Goal: Communication & Community: Share content

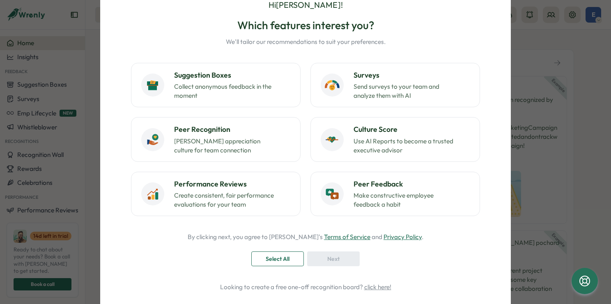
scroll to position [41, 0]
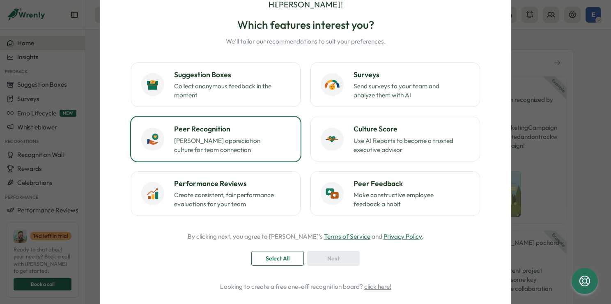
click at [256, 133] on h3 "Peer Recognition" at bounding box center [232, 129] width 116 height 11
click at [320, 256] on div "Next" at bounding box center [333, 258] width 37 height 14
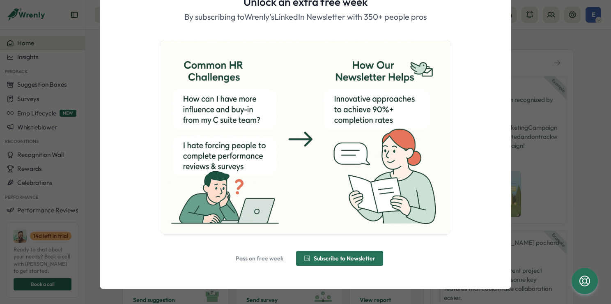
scroll to position [46, 0]
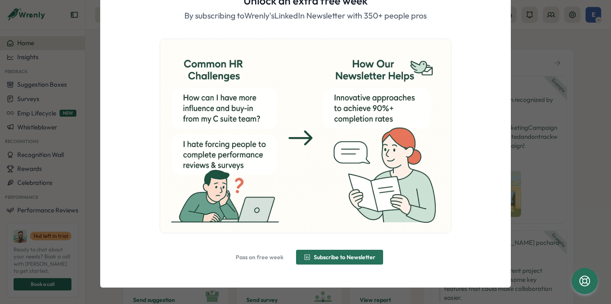
click at [255, 257] on span "Pass on free week" at bounding box center [260, 257] width 48 height 6
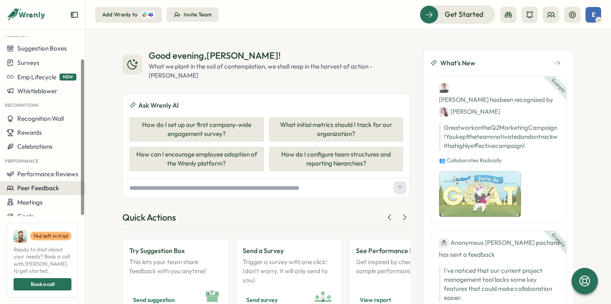
scroll to position [0, 0]
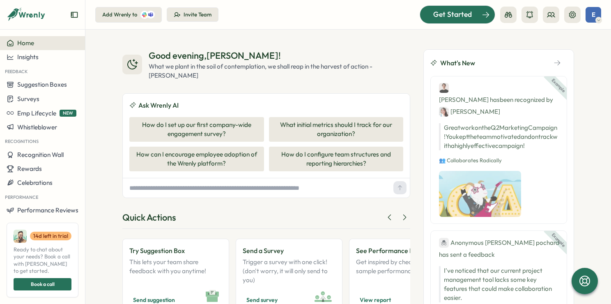
click at [444, 12] on span "Get Started" at bounding box center [452, 14] width 39 height 11
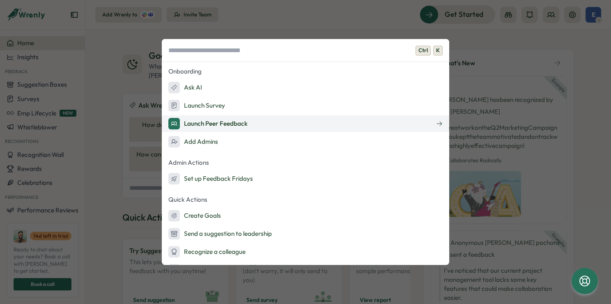
click at [311, 125] on button "Launch Peer Feedback" at bounding box center [305, 123] width 287 height 16
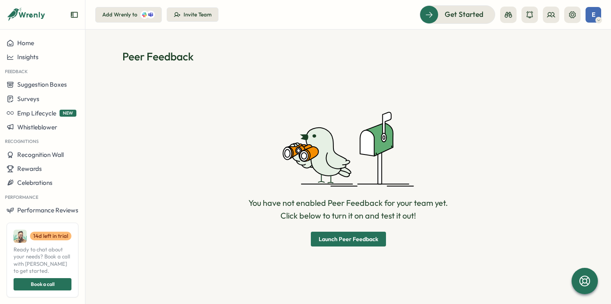
click at [363, 238] on span "Launch Peer Feedback" at bounding box center [349, 239] width 60 height 6
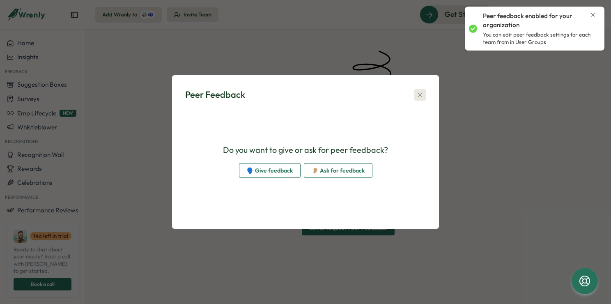
click at [419, 97] on icon "button" at bounding box center [420, 95] width 8 height 8
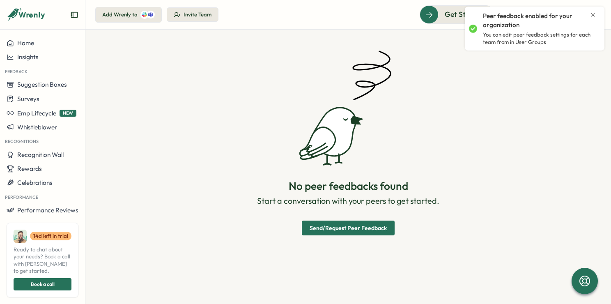
click at [592, 17] on icon "Close notification" at bounding box center [592, 14] width 7 height 7
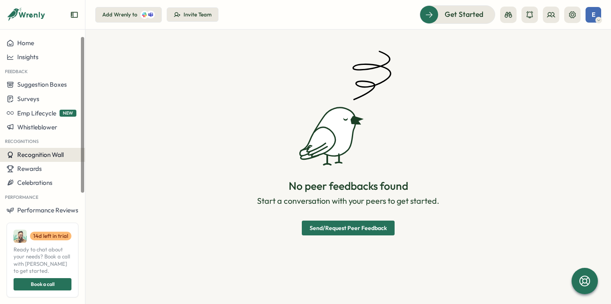
click at [34, 160] on button "Recognition Wall" at bounding box center [42, 155] width 85 height 14
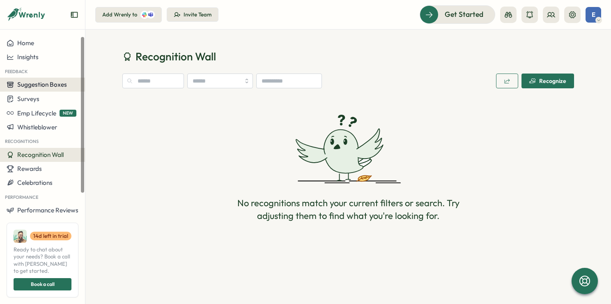
click at [39, 84] on span "Suggestion Boxes" at bounding box center [42, 84] width 50 height 8
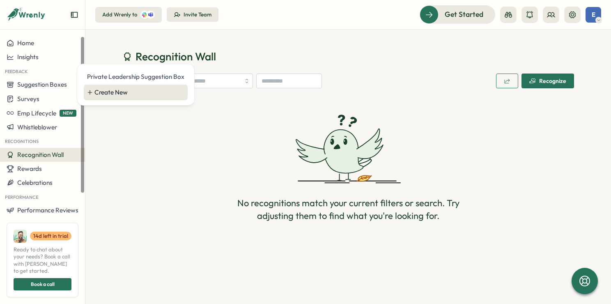
click at [132, 92] on div "Create New" at bounding box center [139, 92] width 90 height 9
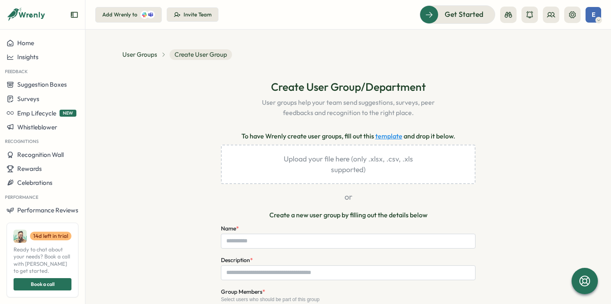
click at [388, 136] on link "template" at bounding box center [388, 136] width 27 height 10
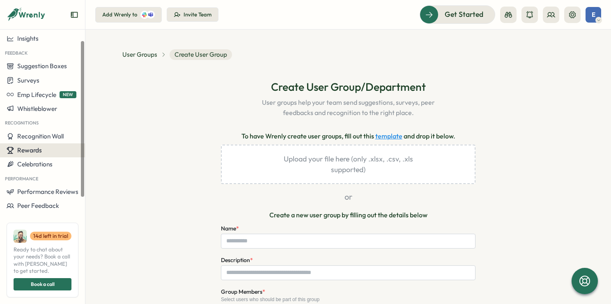
scroll to position [36, 0]
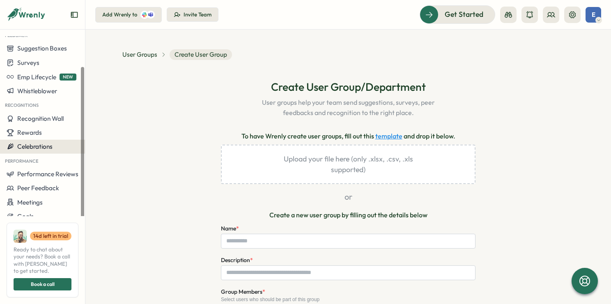
click at [58, 147] on div "Celebrations" at bounding box center [43, 146] width 72 height 7
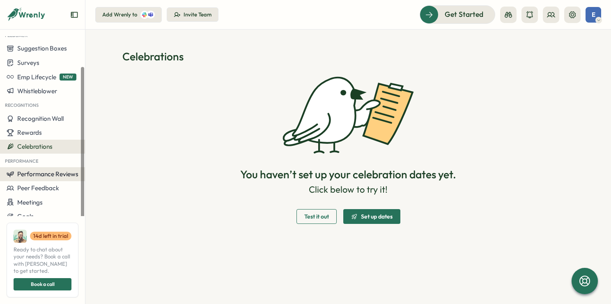
click at [39, 174] on span "Performance Reviews" at bounding box center [47, 174] width 61 height 8
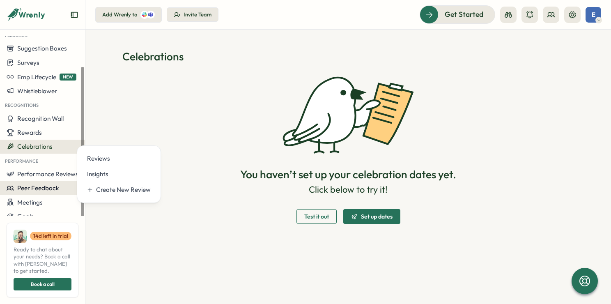
click at [52, 186] on span "Peer Feedback" at bounding box center [38, 188] width 42 height 8
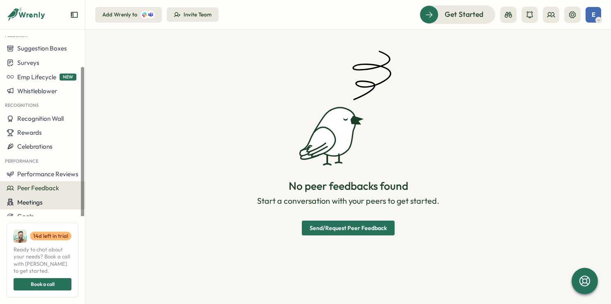
click at [32, 201] on span "Meetings" at bounding box center [29, 202] width 25 height 8
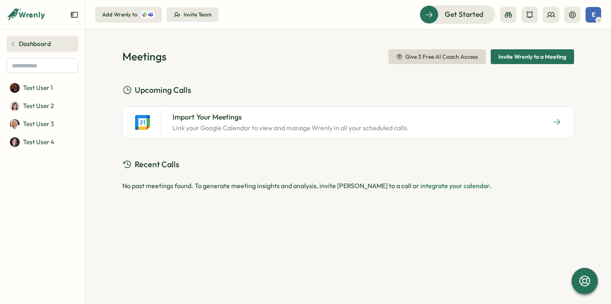
click at [11, 44] on icon at bounding box center [13, 44] width 7 height 7
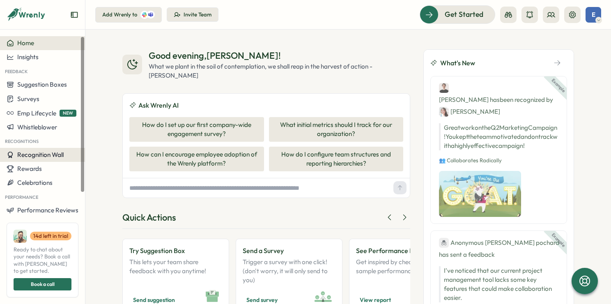
click at [48, 153] on span "Recognition Wall" at bounding box center [40, 155] width 46 height 8
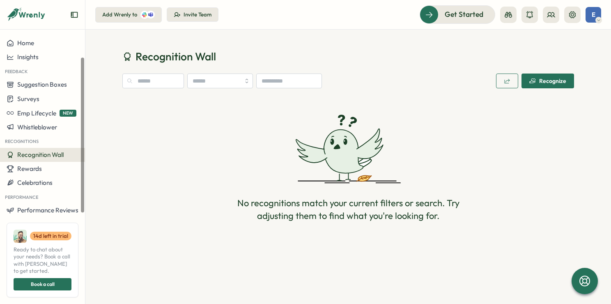
scroll to position [36, 0]
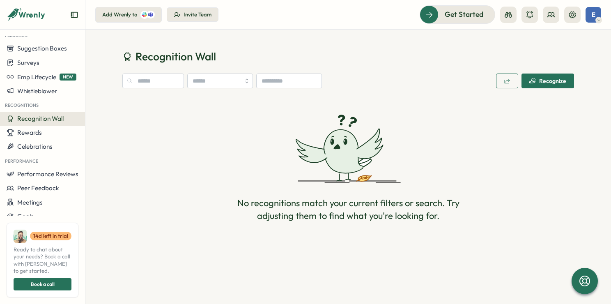
click at [548, 80] on div "Recognize" at bounding box center [547, 81] width 37 height 7
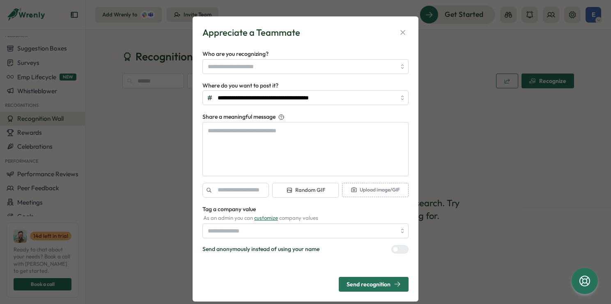
type textarea "*"
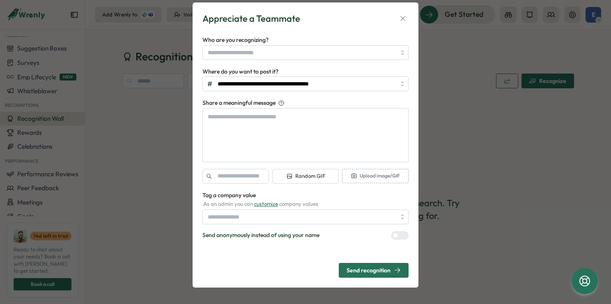
scroll to position [0, 0]
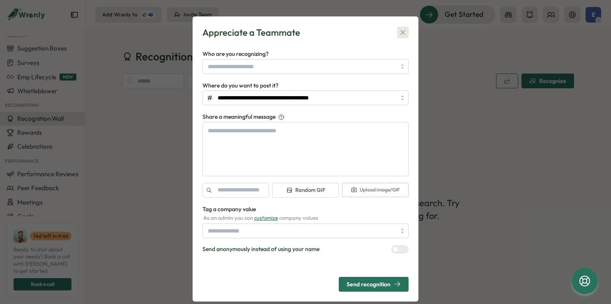
click at [402, 31] on icon "button" at bounding box center [403, 32] width 8 height 8
